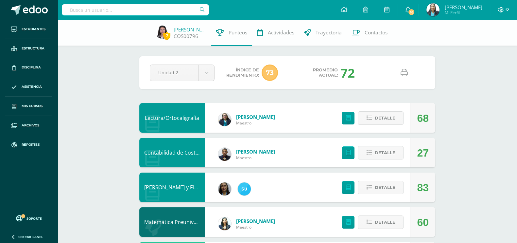
click at [506, 7] on icon at bounding box center [508, 10] width 4 height 6
click at [24, 67] on span "Disciplina" at bounding box center [31, 67] width 19 height 5
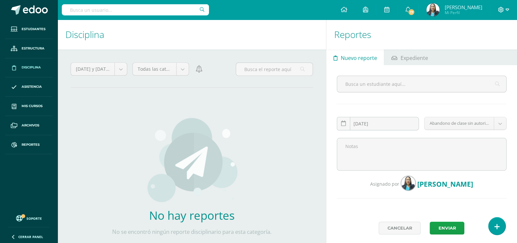
click at [503, 10] on icon at bounding box center [502, 10] width 6 height 6
click at [487, 47] on span "Cerrar sesión" at bounding box center [486, 45] width 29 height 6
